Goal: Task Accomplishment & Management: Manage account settings

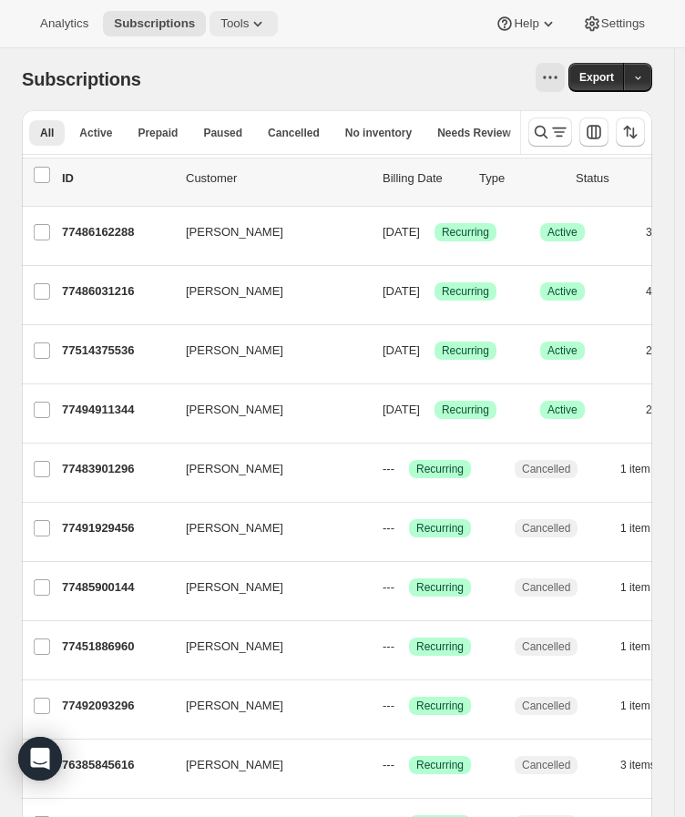
click at [231, 26] on span "Tools" at bounding box center [235, 23] width 28 height 15
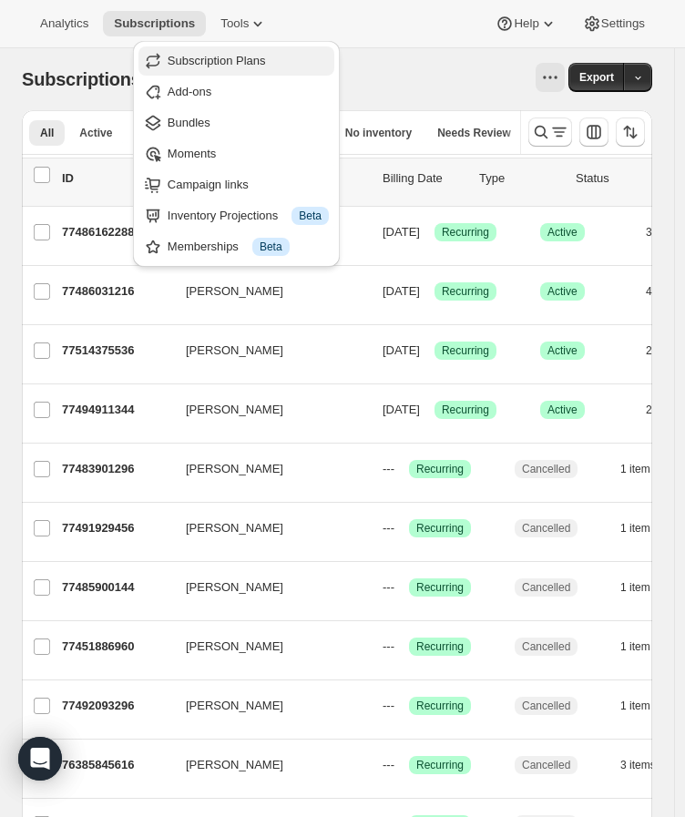
click at [241, 60] on span "Subscription Plans" at bounding box center [217, 61] width 98 height 14
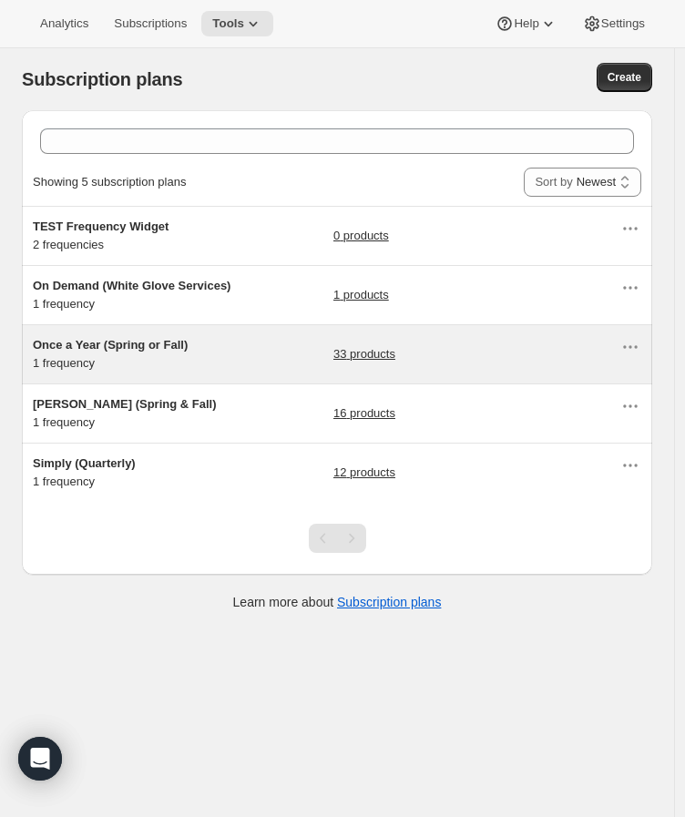
click at [165, 359] on div "Once a Year (Spring or Fall) 1 frequency" at bounding box center [147, 354] width 228 height 36
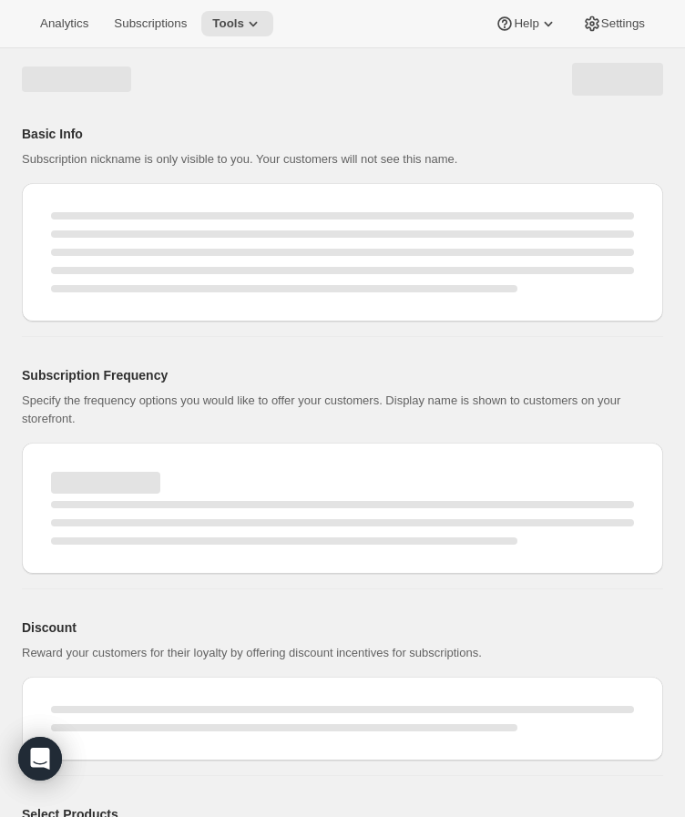
select select "WEEK"
select select "MONTH"
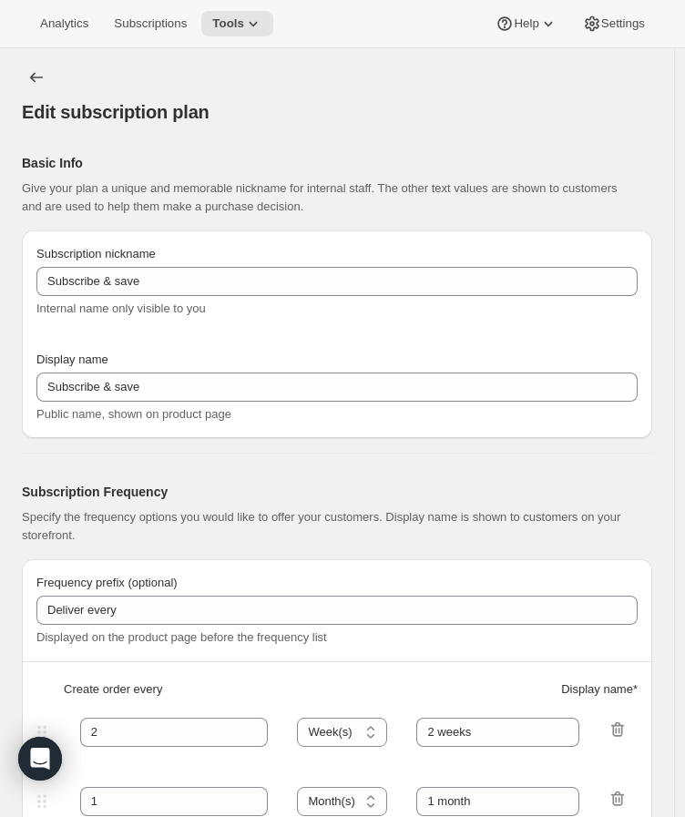
checkbox input "true"
type input "Once a Year (Spring or Fall)"
type input "RARECAT Annual Allocation"
type input "1"
select select "YEAR"
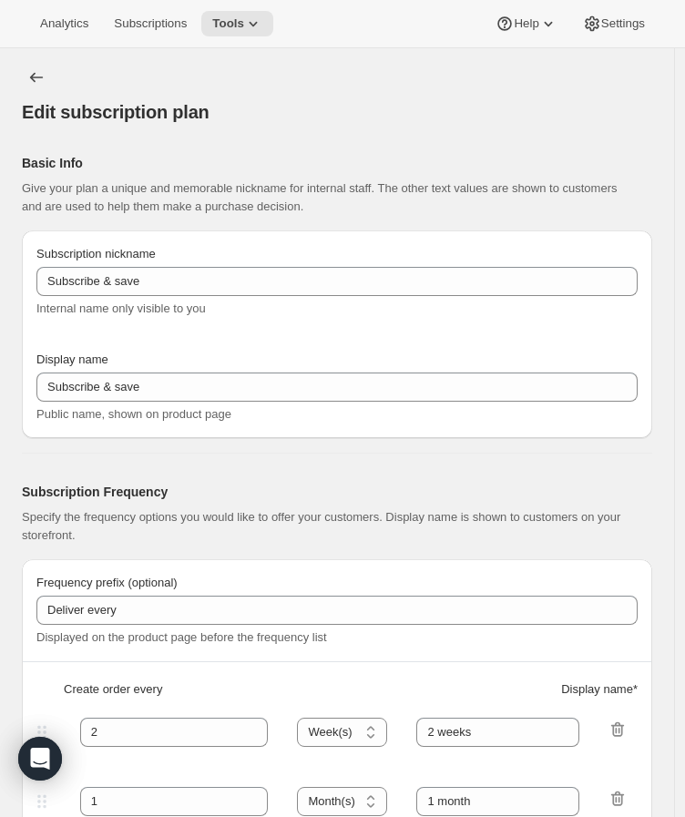
type input "every Spring or Fall"
type input "20"
checkbox input "true"
select select "YEARDAY"
select select "3"
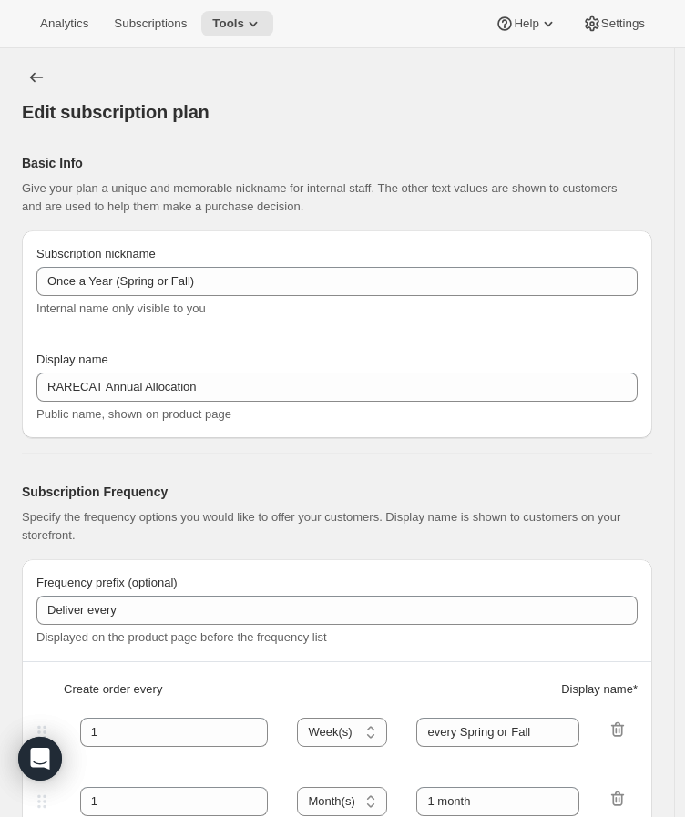
select select "15"
select select "10"
select select "15"
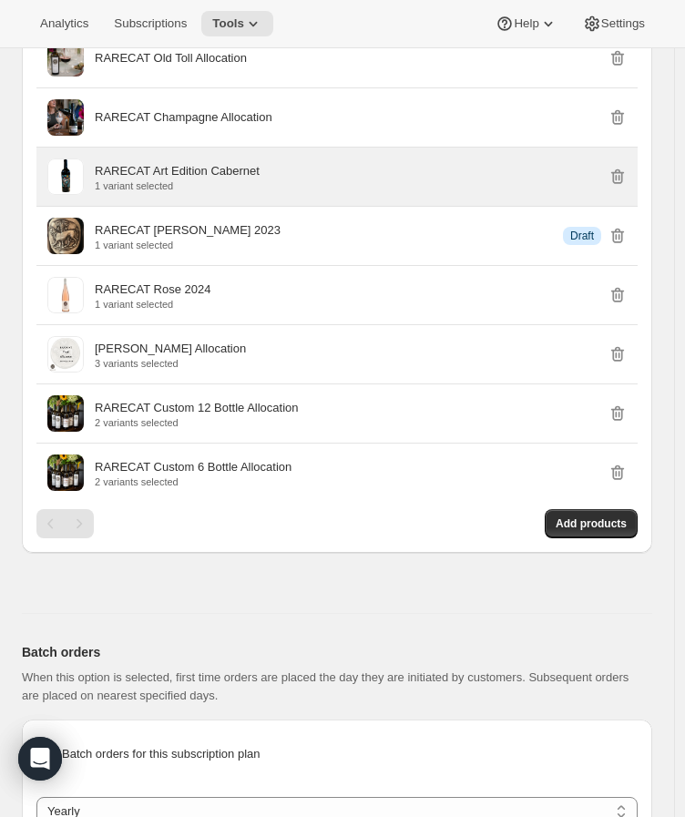
scroll to position [2429, 0]
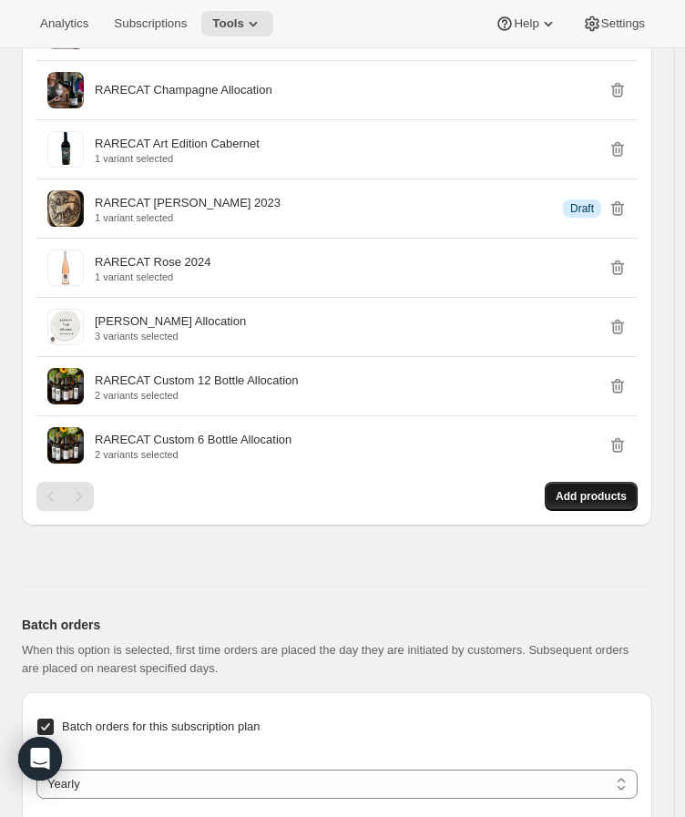
click at [577, 493] on span "Add products" at bounding box center [591, 496] width 71 height 15
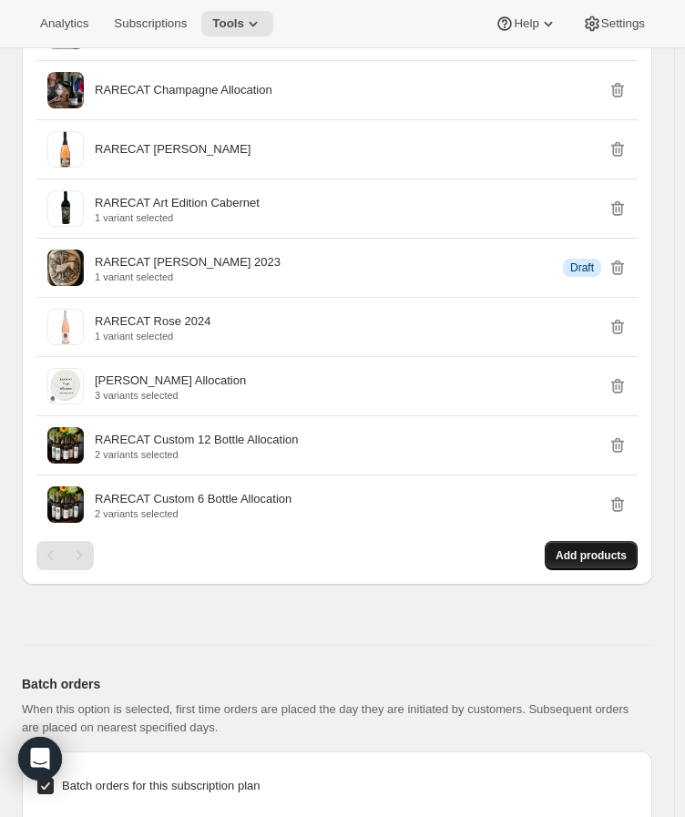
click at [598, 545] on button "Add products" at bounding box center [591, 555] width 93 height 29
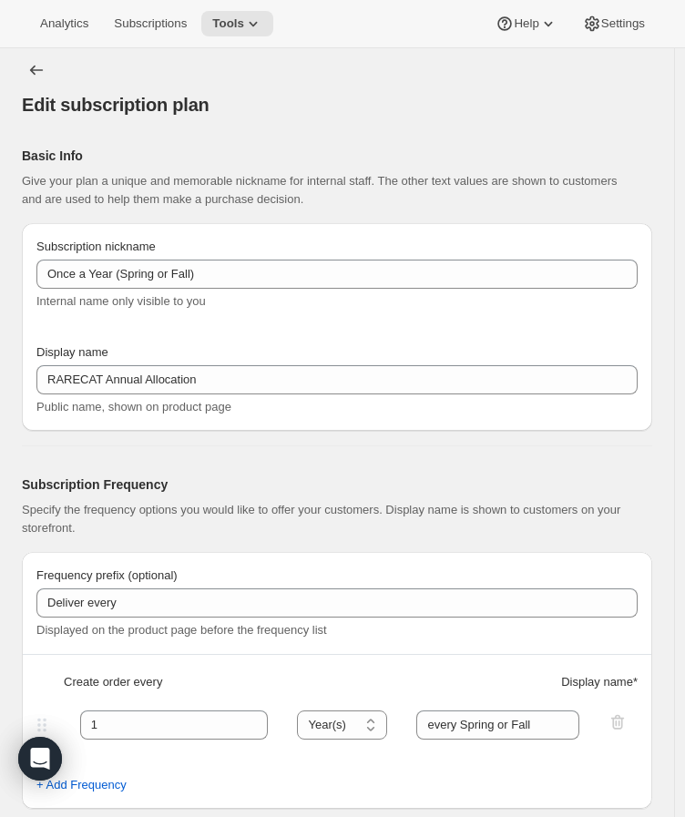
scroll to position [0, 0]
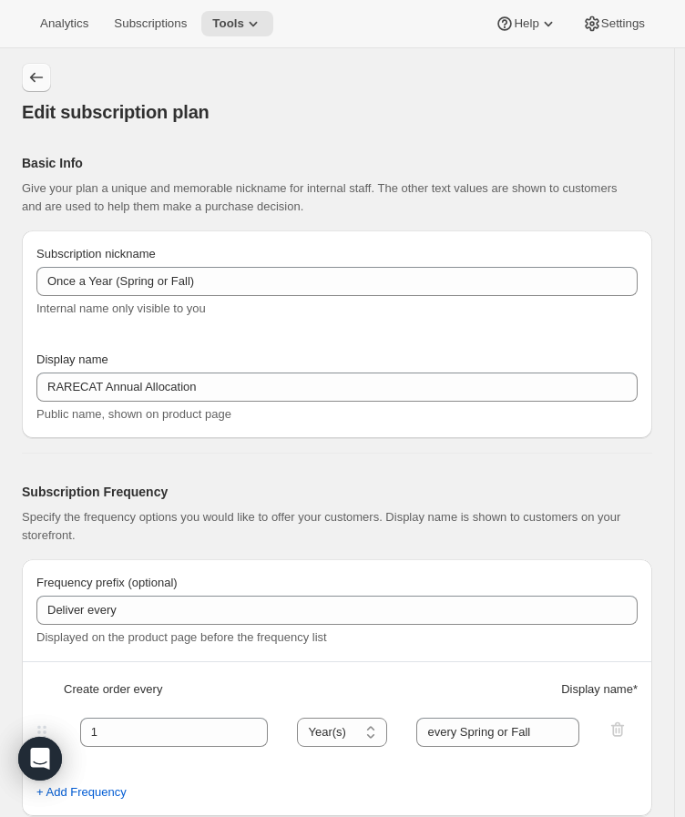
click at [31, 75] on icon "Subscription plans" at bounding box center [36, 77] width 18 height 18
